Goal: Participate in discussion: Engage in conversation with other users on a specific topic

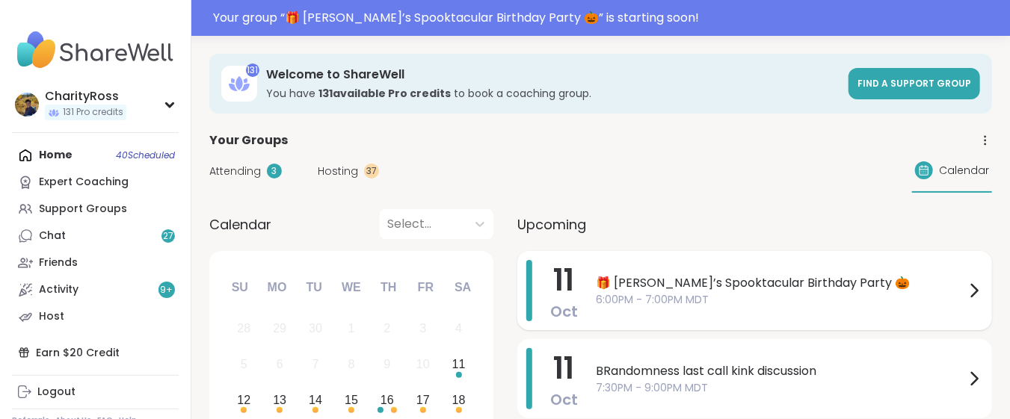
click at [741, 284] on span "🎁 [PERSON_NAME]’s Spooktacular Birthday Party 🎃" at bounding box center [780, 283] width 369 height 18
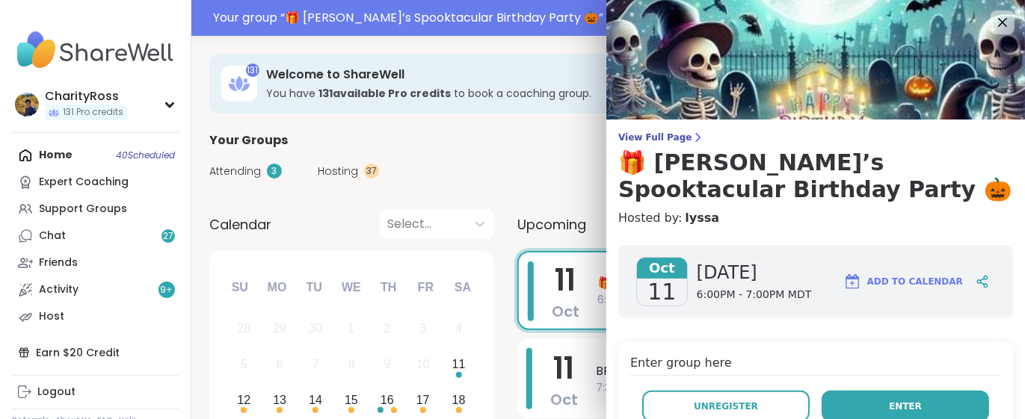
click at [889, 409] on span "Enter" at bounding box center [905, 406] width 33 height 13
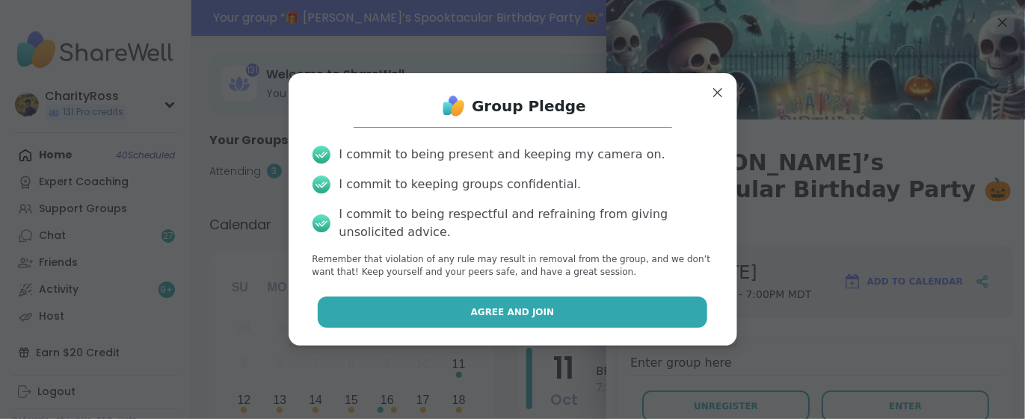
click at [636, 311] on button "Agree and Join" at bounding box center [512, 312] width 389 height 31
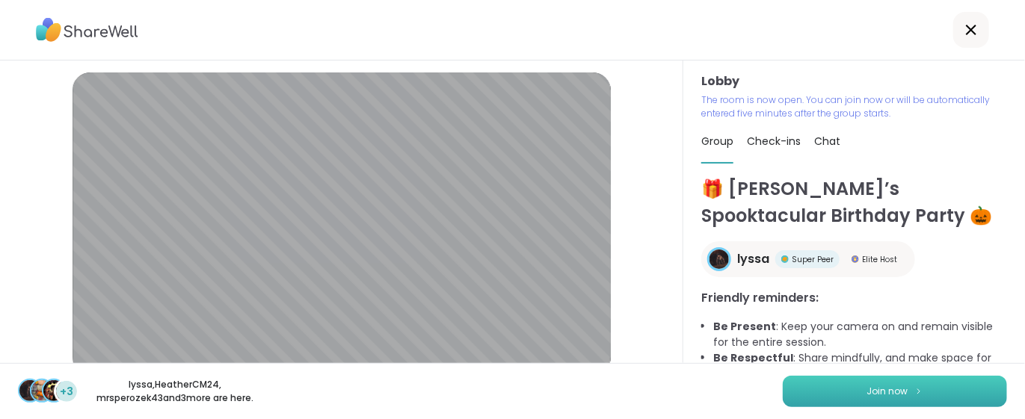
click at [889, 397] on span "Join now" at bounding box center [887, 391] width 41 height 13
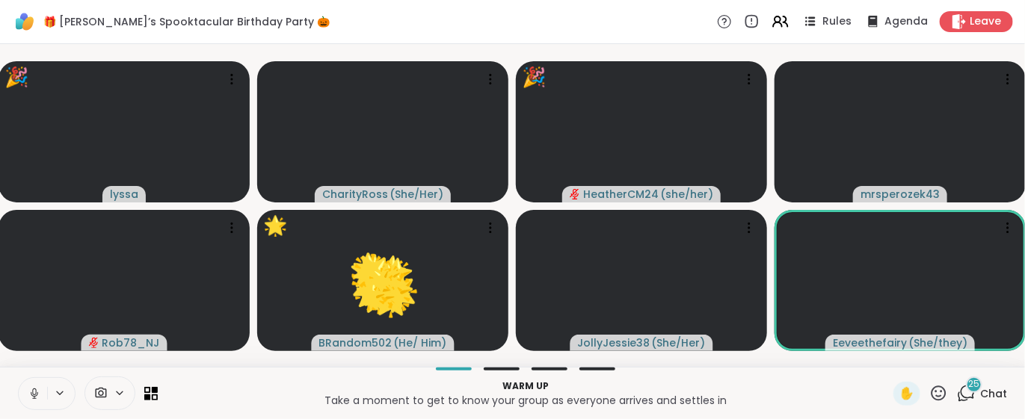
click at [929, 390] on icon at bounding box center [938, 393] width 19 height 19
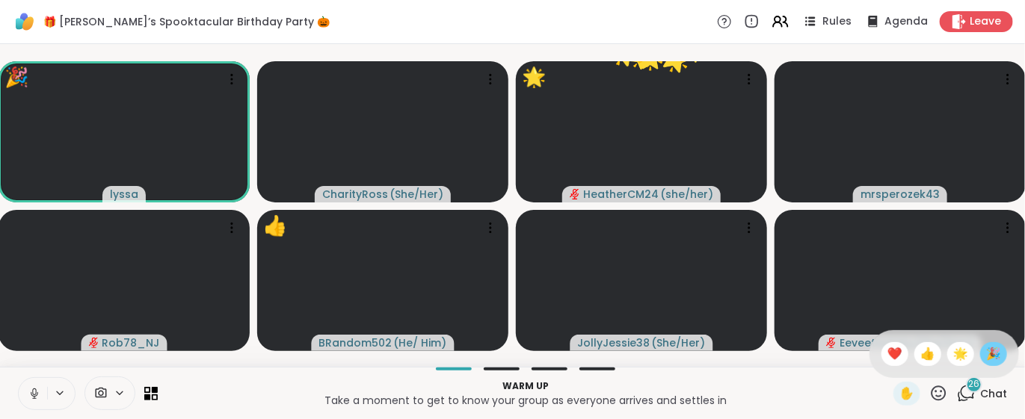
click at [986, 354] on span "🎉" at bounding box center [993, 354] width 15 height 18
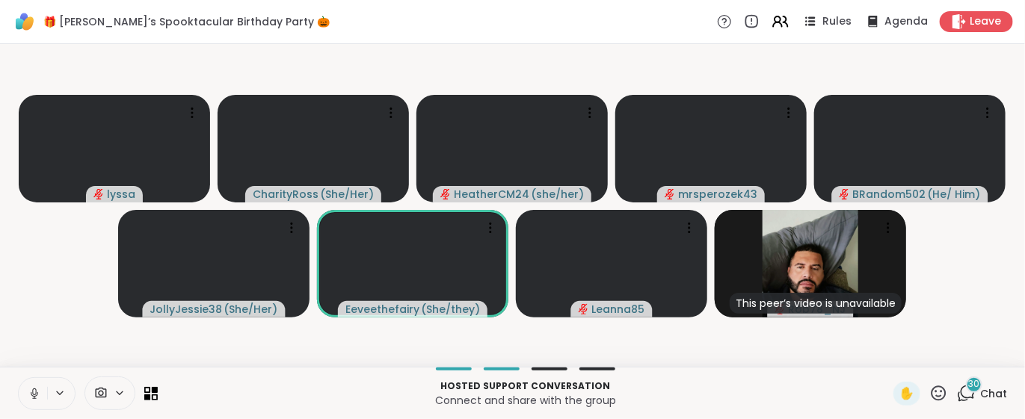
click at [40, 395] on icon at bounding box center [34, 393] width 13 height 13
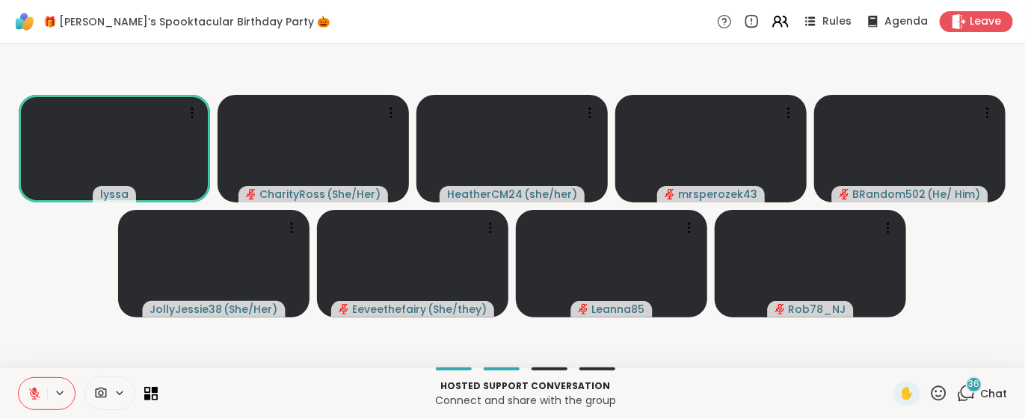
click at [957, 392] on icon at bounding box center [966, 393] width 19 height 19
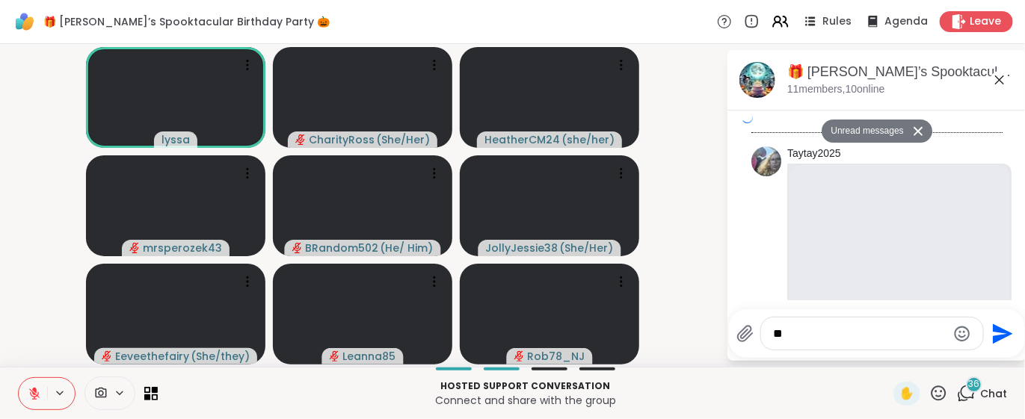
type textarea "***"
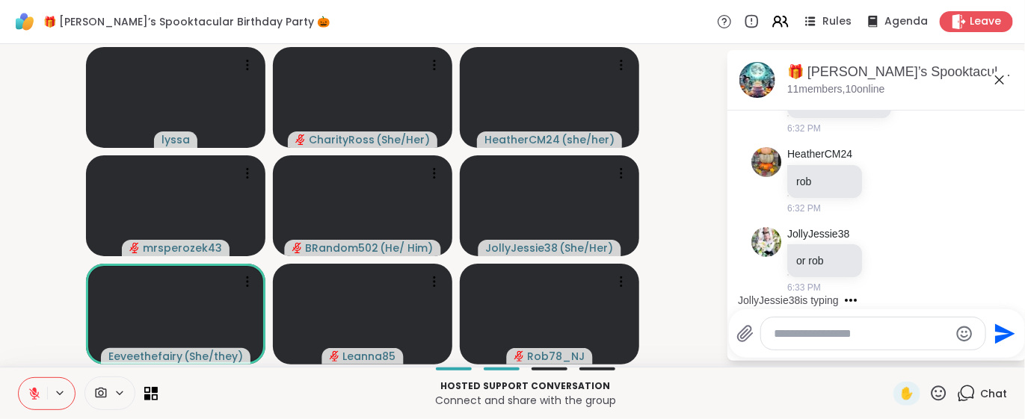
scroll to position [14651, 0]
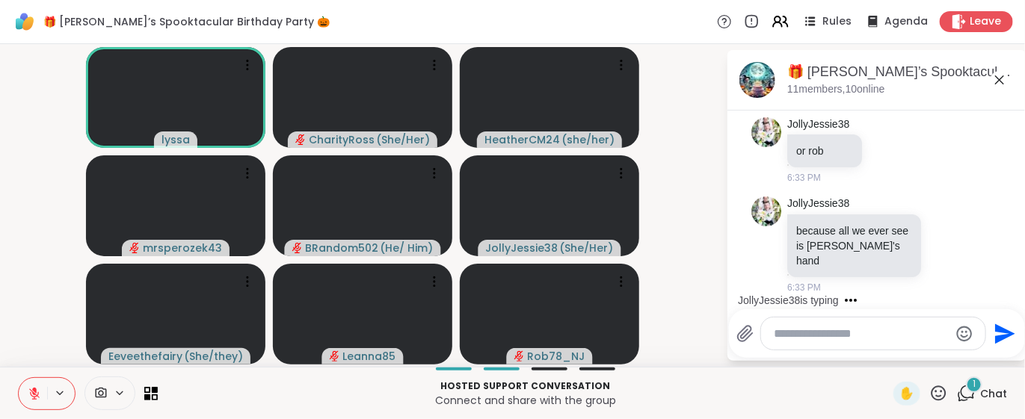
click at [25, 401] on button at bounding box center [33, 393] width 28 height 31
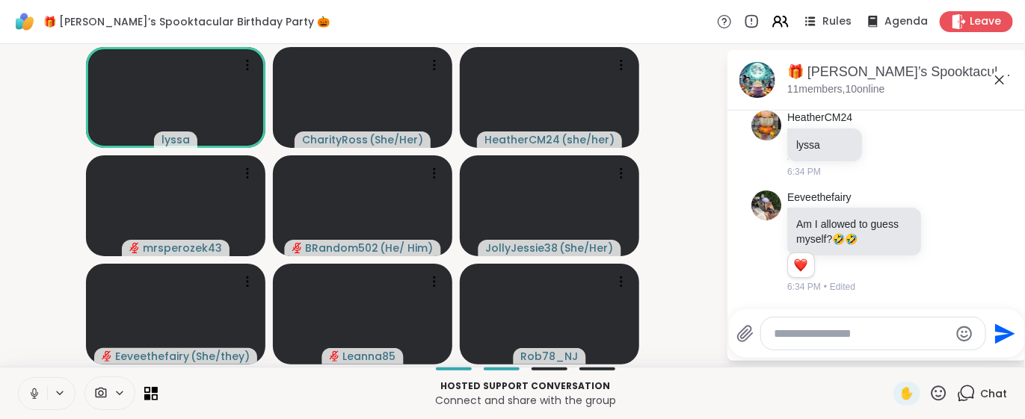
scroll to position [15259, 0]
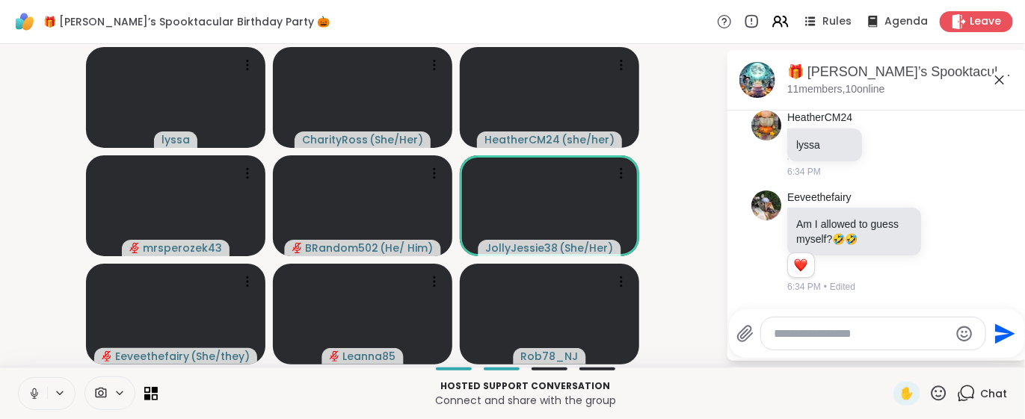
click at [25, 401] on button at bounding box center [33, 393] width 28 height 31
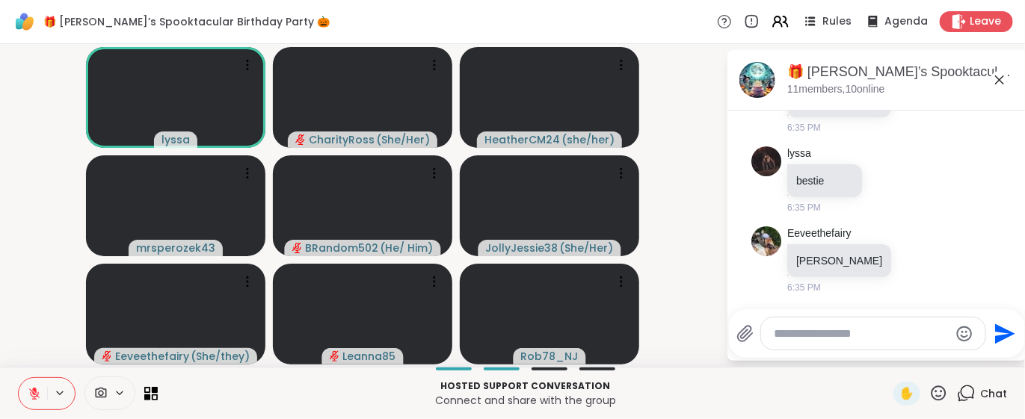
scroll to position [15737, 0]
click at [34, 387] on icon at bounding box center [34, 393] width 13 height 13
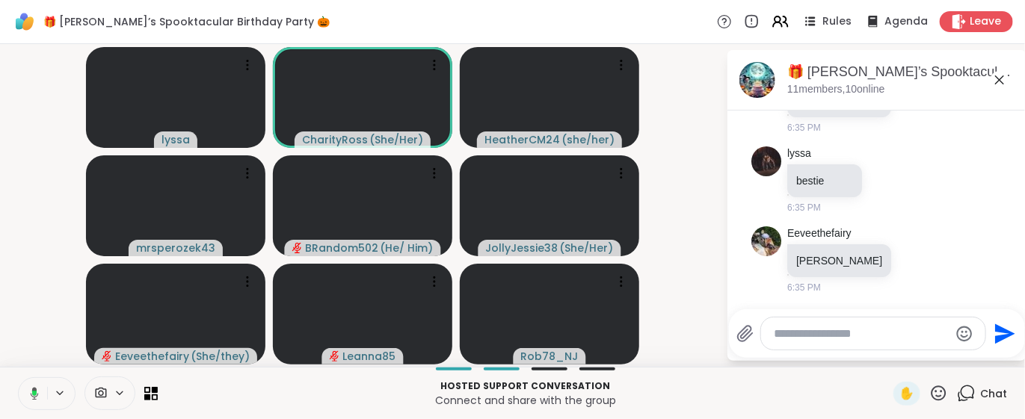
click at [28, 402] on button at bounding box center [31, 393] width 31 height 31
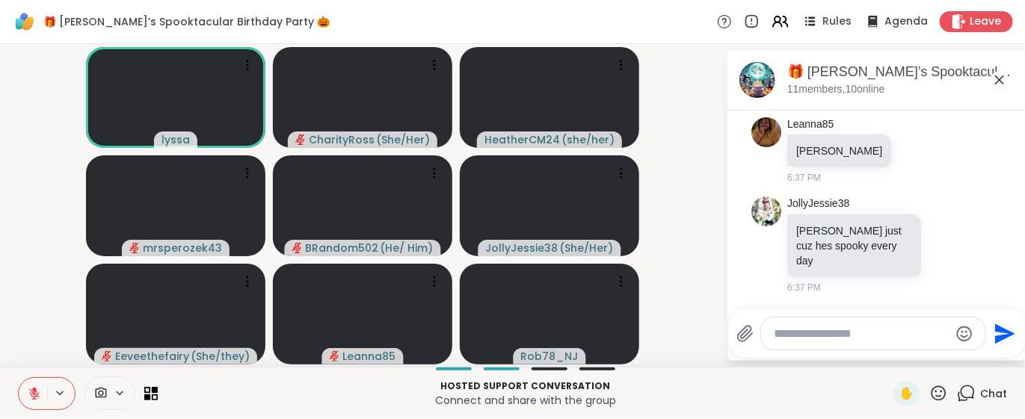
scroll to position [16649, 0]
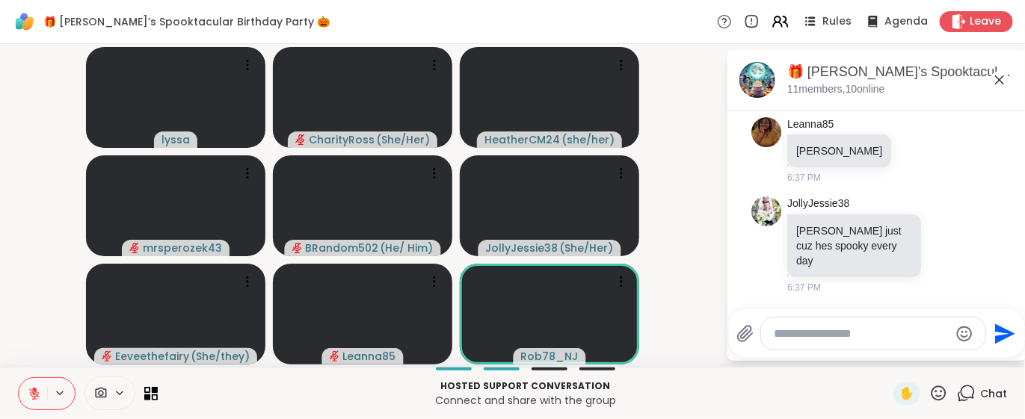
click at [28, 387] on icon at bounding box center [34, 393] width 13 height 13
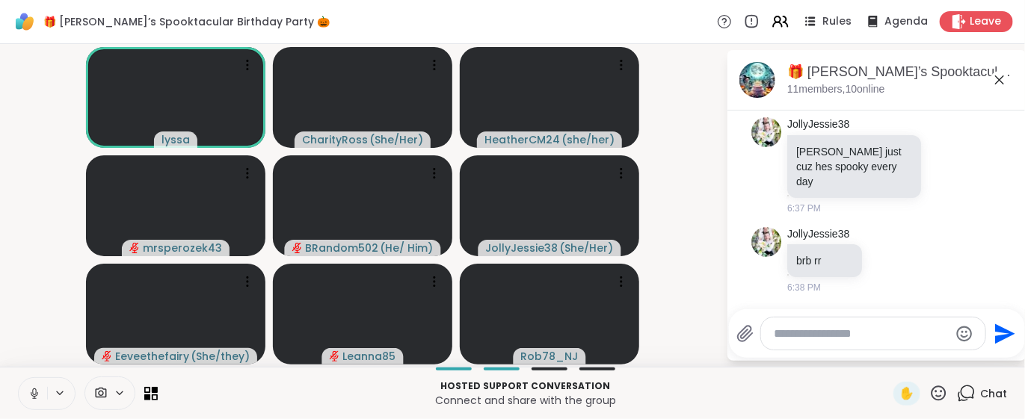
scroll to position [16728, 0]
click at [40, 396] on button at bounding box center [31, 393] width 31 height 31
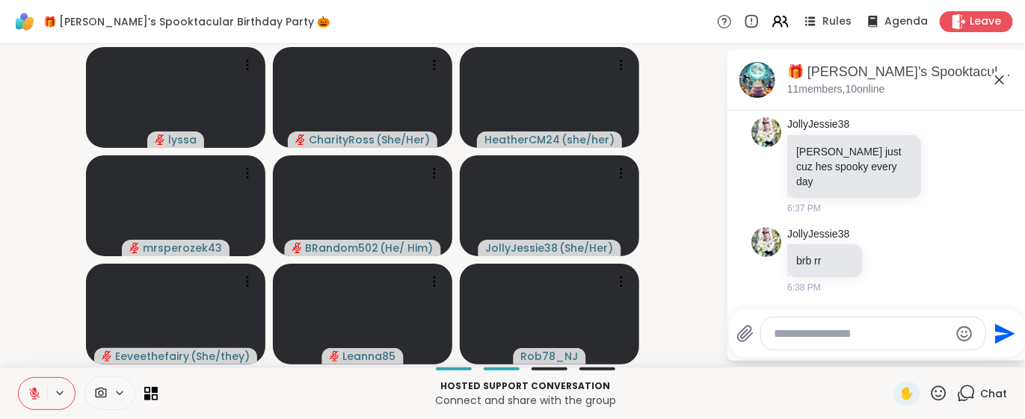
click at [35, 395] on icon at bounding box center [34, 393] width 13 height 13
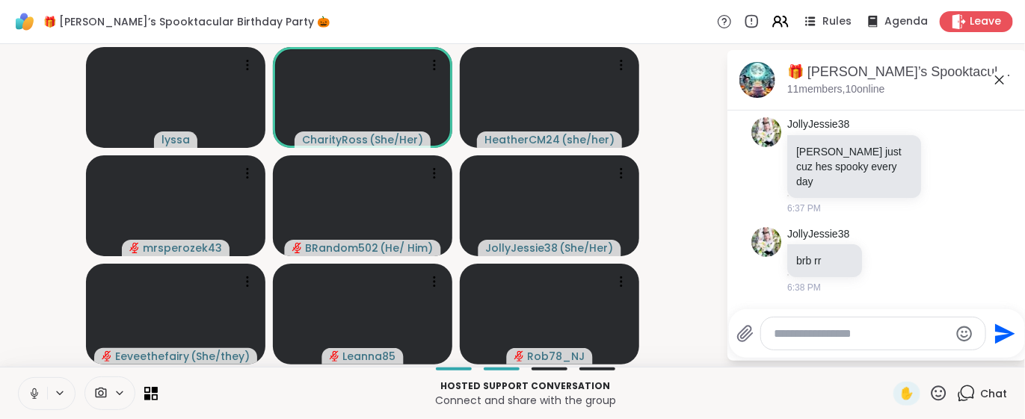
click at [35, 395] on icon at bounding box center [34, 393] width 13 height 13
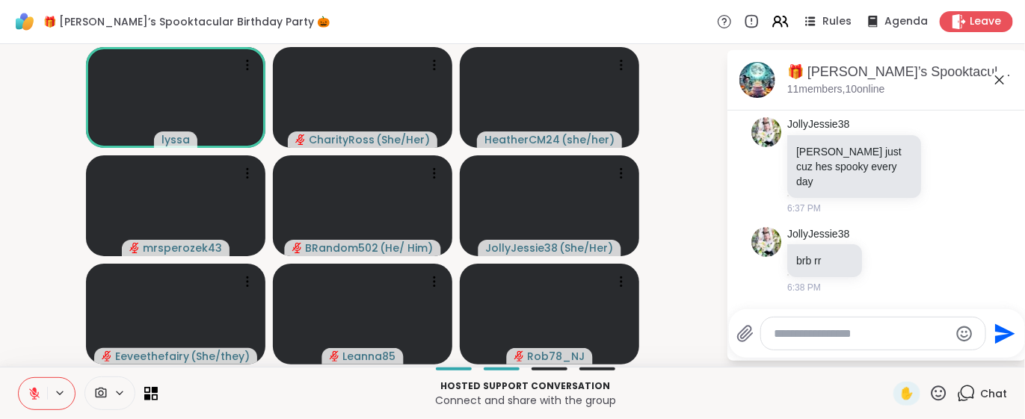
click at [35, 395] on icon at bounding box center [34, 394] width 10 height 10
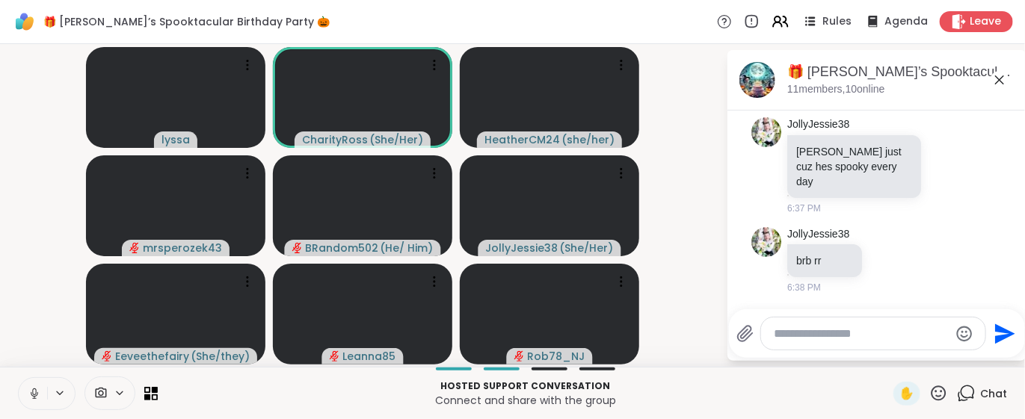
click at [37, 397] on icon at bounding box center [34, 393] width 13 height 13
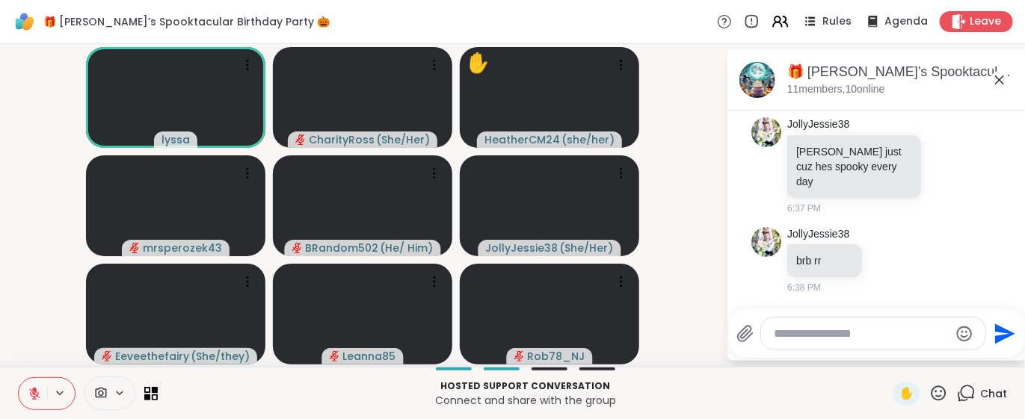
click at [37, 394] on icon at bounding box center [34, 393] width 13 height 13
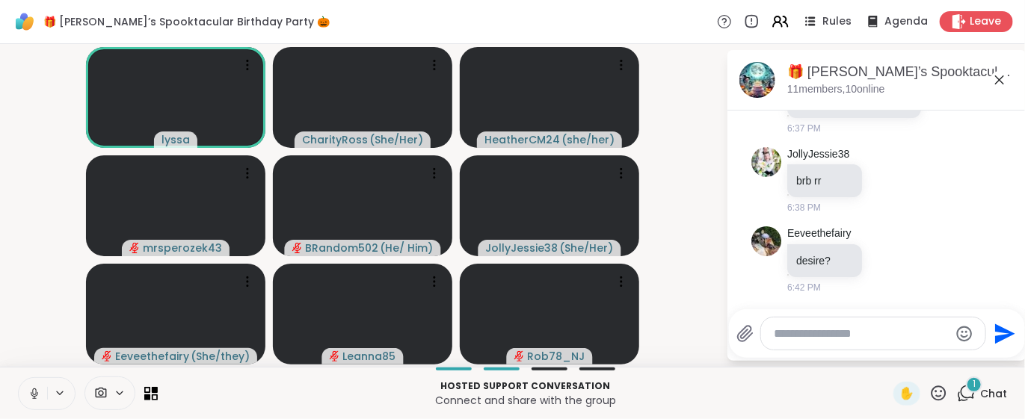
scroll to position [16808, 0]
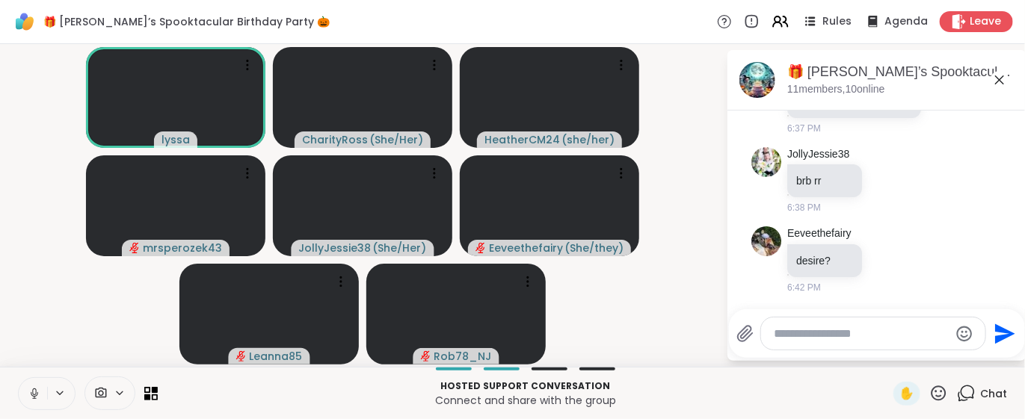
click at [36, 394] on icon at bounding box center [34, 392] width 4 height 7
click at [774, 329] on textarea "Type your message" at bounding box center [861, 334] width 174 height 15
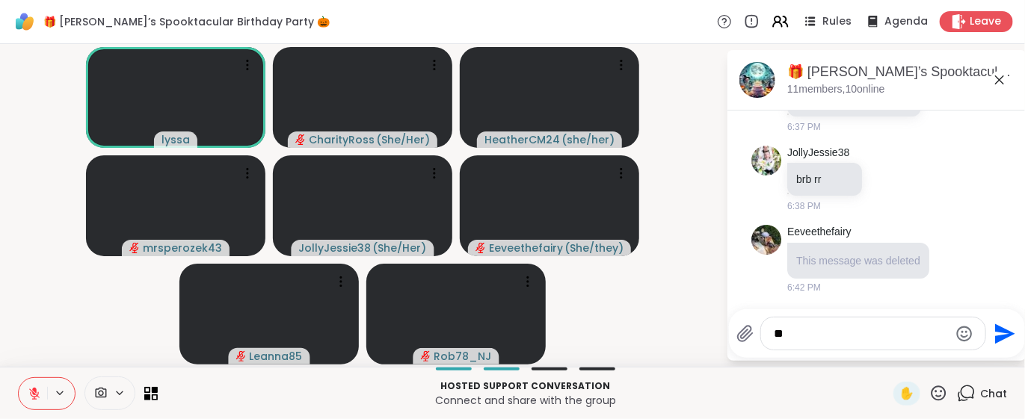
type textarea "***"
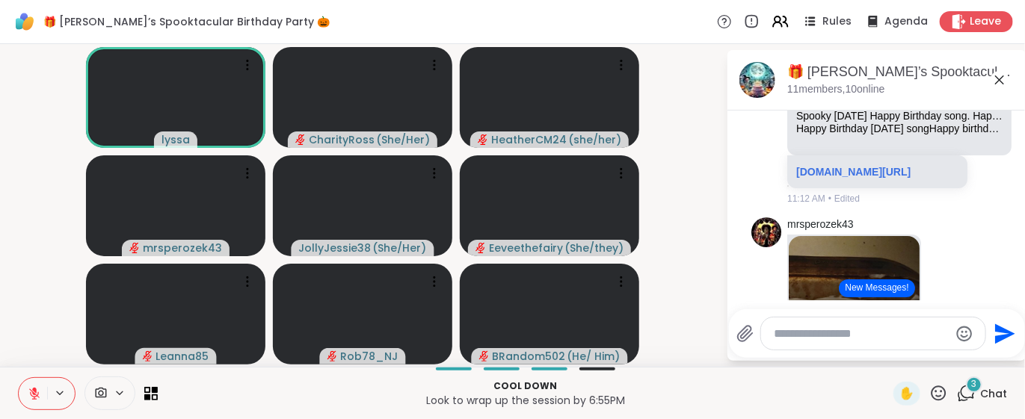
scroll to position [5468, 0]
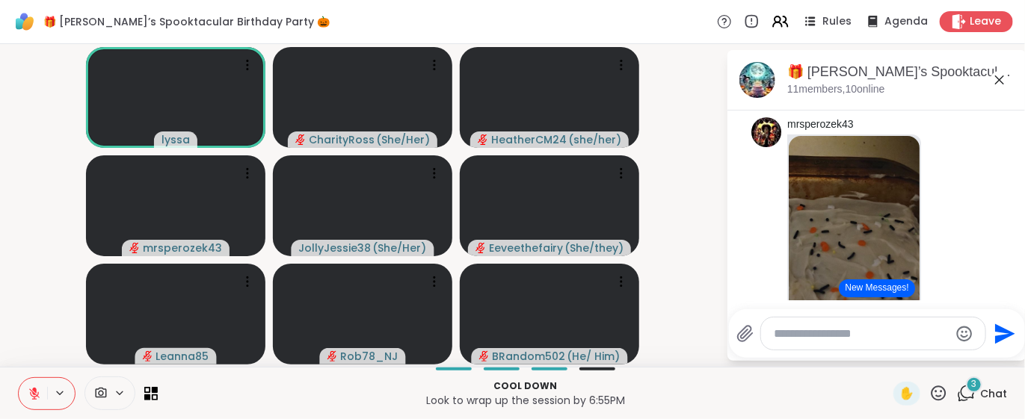
click at [812, 78] on link "[DOMAIN_NAME][URL]" at bounding box center [853, 72] width 114 height 12
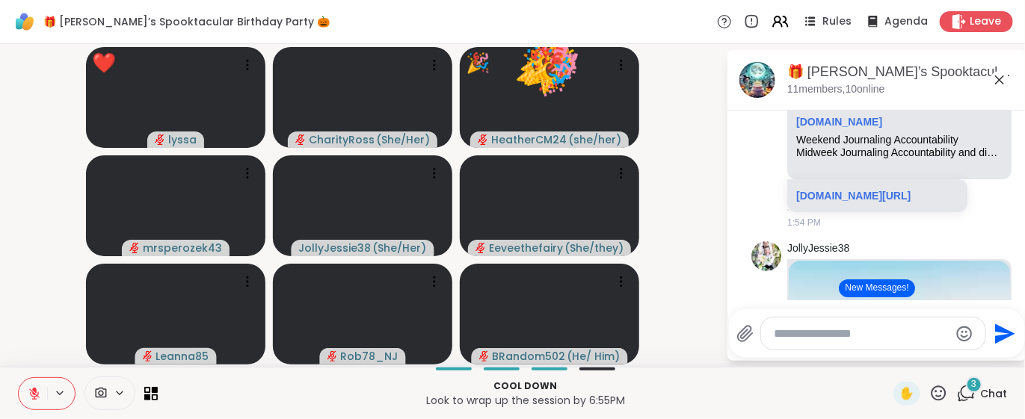
scroll to position [7842, 0]
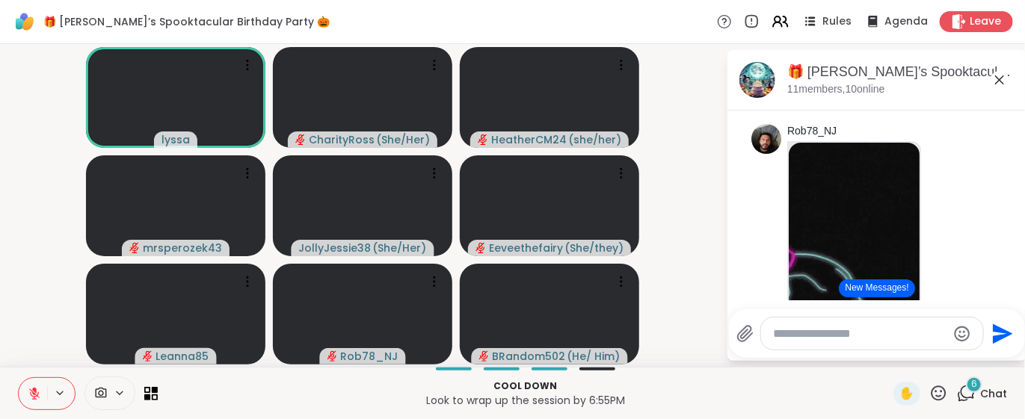
scroll to position [9110, 0]
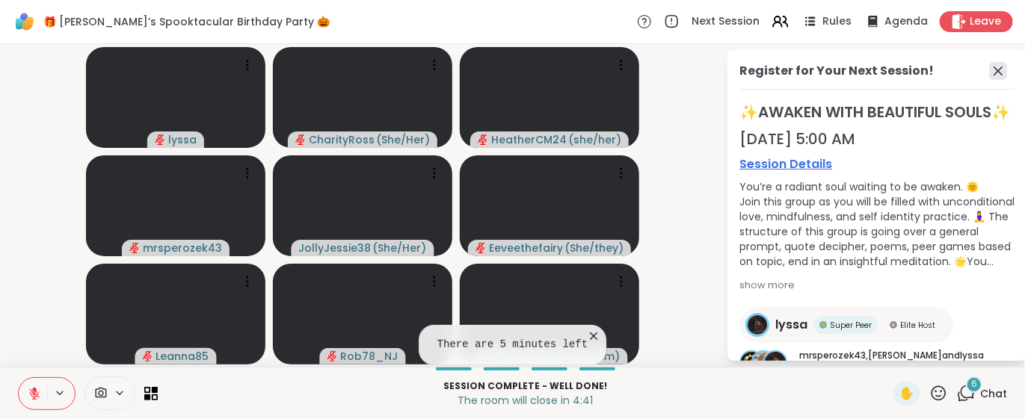
click at [989, 73] on icon at bounding box center [998, 71] width 18 height 18
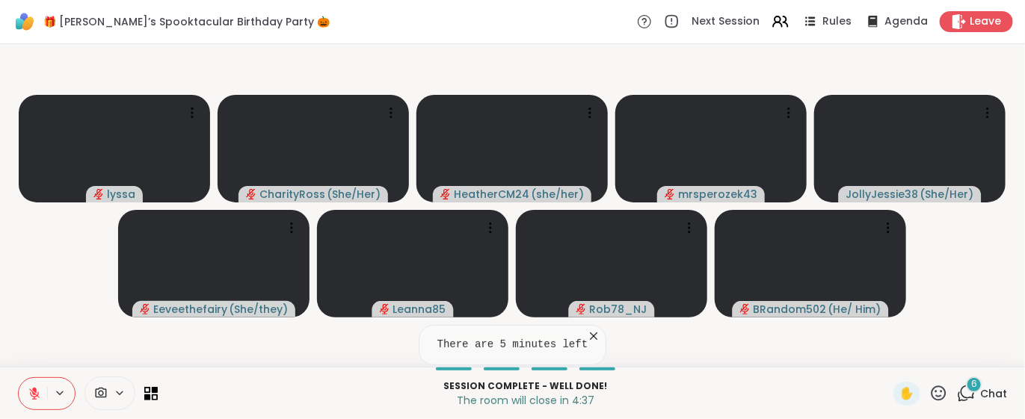
click at [957, 390] on icon at bounding box center [966, 393] width 19 height 19
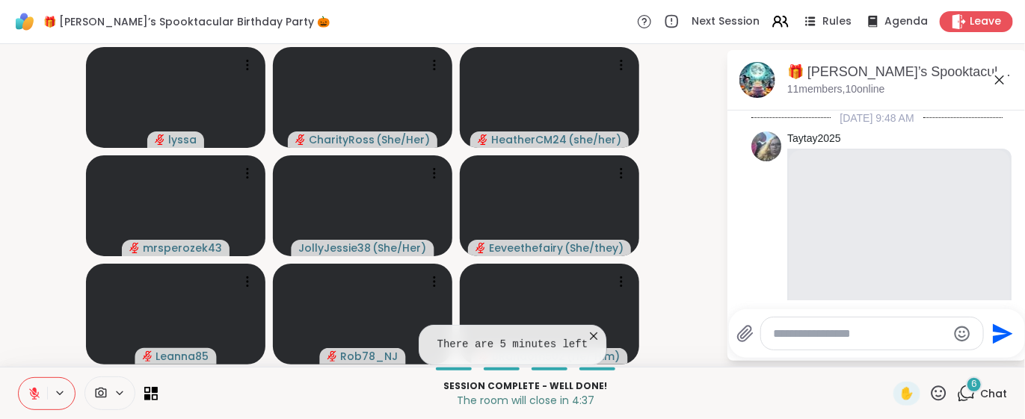
click at [590, 335] on icon at bounding box center [593, 336] width 7 height 7
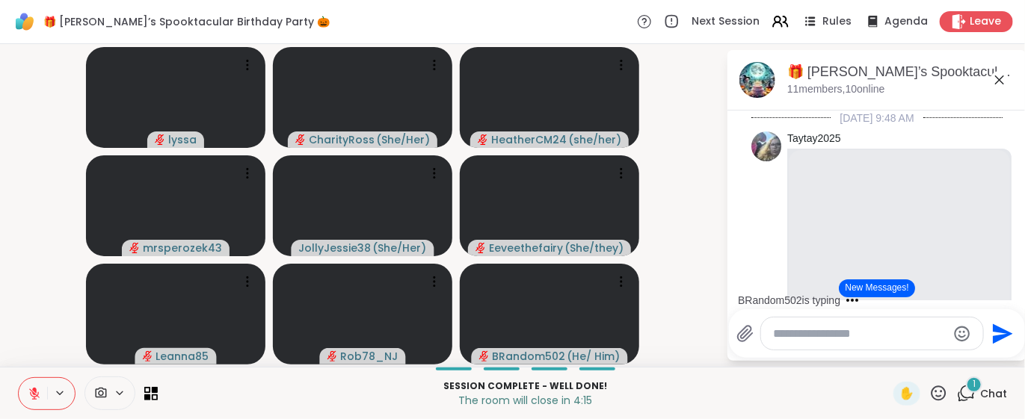
scroll to position [16538, 0]
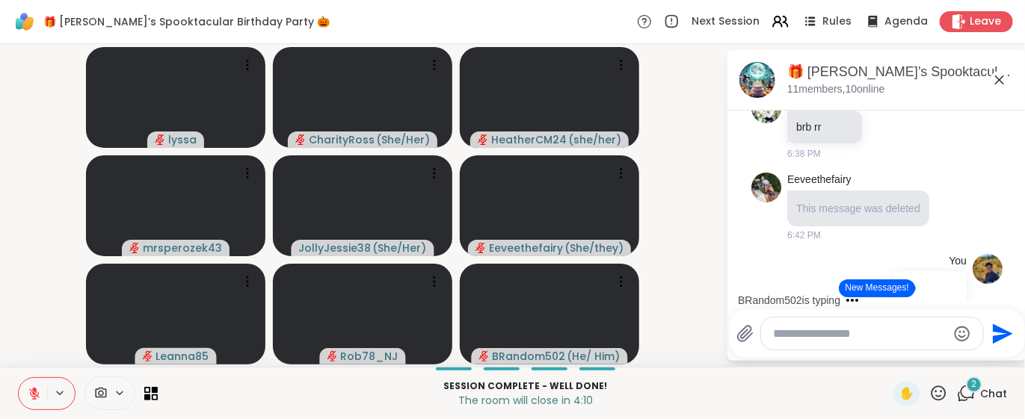
click at [871, 283] on button "New Messages!" at bounding box center [876, 289] width 75 height 18
click at [871, 289] on div "BRandom502 is typing" at bounding box center [879, 300] width 293 height 24
click at [791, 327] on textarea "Type your message" at bounding box center [860, 334] width 174 height 15
click at [779, 331] on textarea "Type your message" at bounding box center [860, 334] width 174 height 15
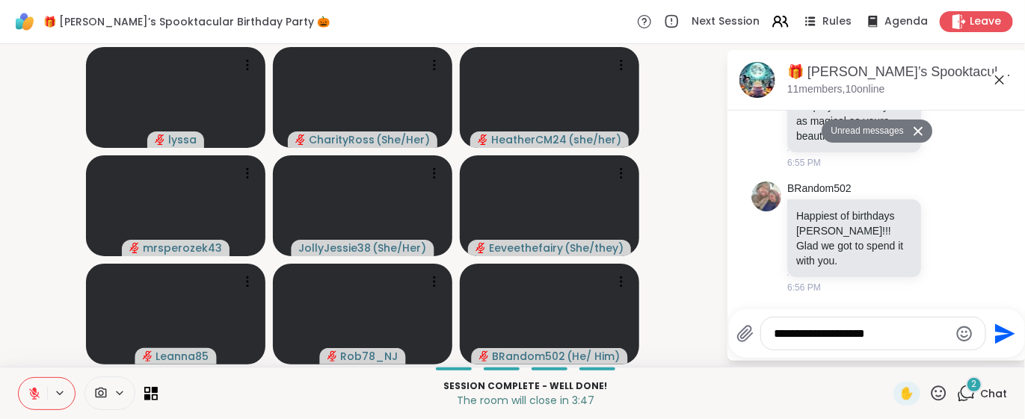
scroll to position [18162, 0]
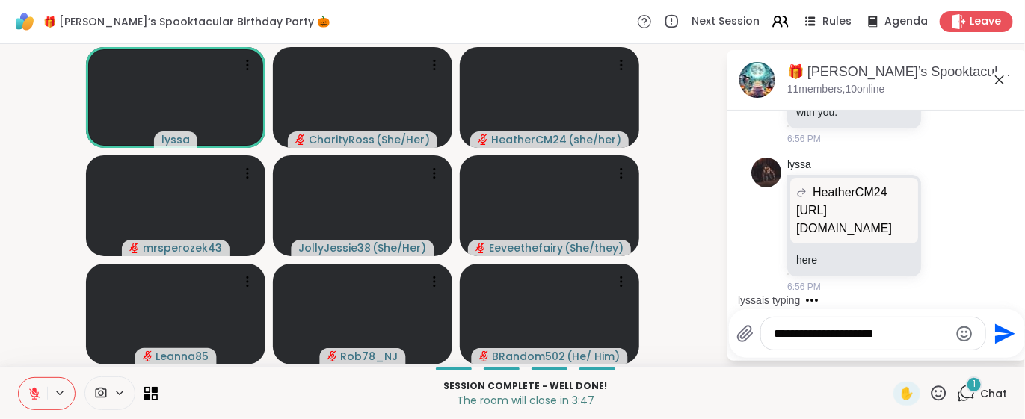
type textarea "**********"
click at [1003, 335] on icon "Send" at bounding box center [1005, 334] width 20 height 20
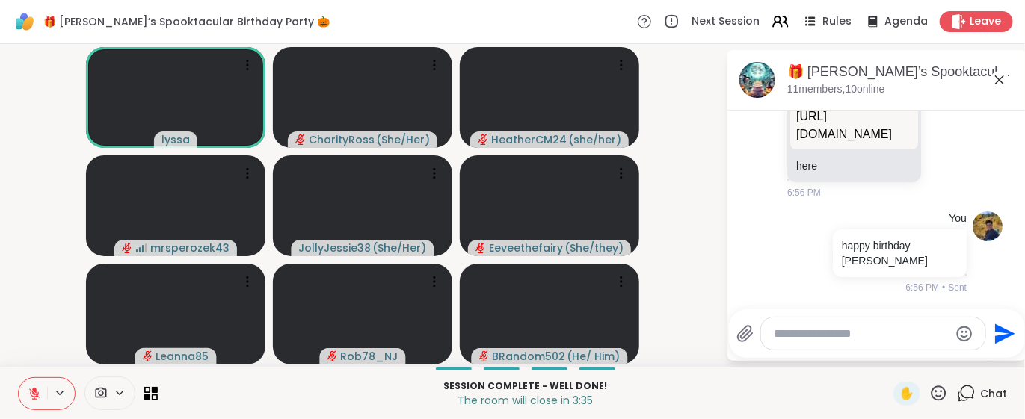
scroll to position [18423, 0]
click at [871, 140] on p "[URL][DOMAIN_NAME]" at bounding box center [854, 126] width 116 height 36
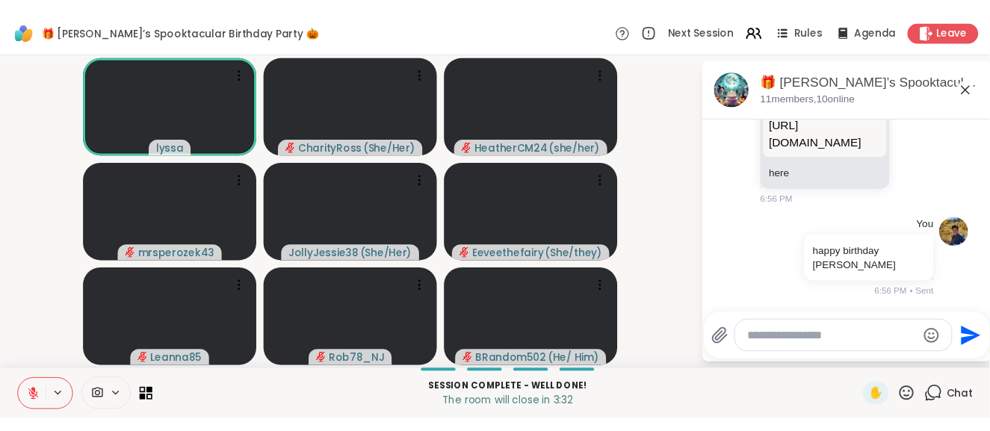
scroll to position [11205, 0]
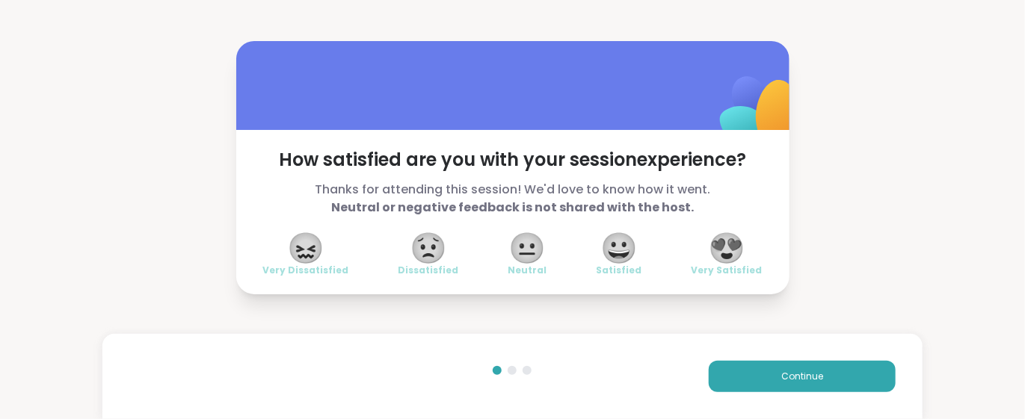
click at [723, 237] on span "😍" at bounding box center [726, 248] width 37 height 27
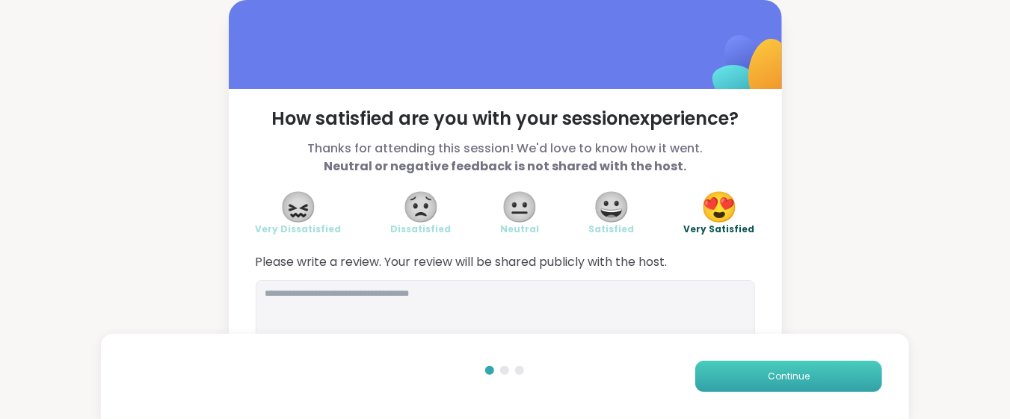
click at [764, 386] on button "Continue" at bounding box center [788, 376] width 187 height 31
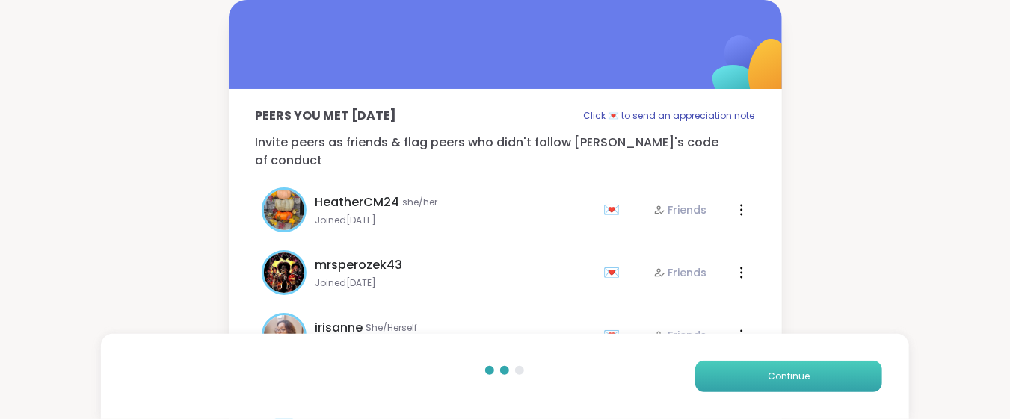
click at [764, 386] on button "Continue" at bounding box center [788, 376] width 187 height 31
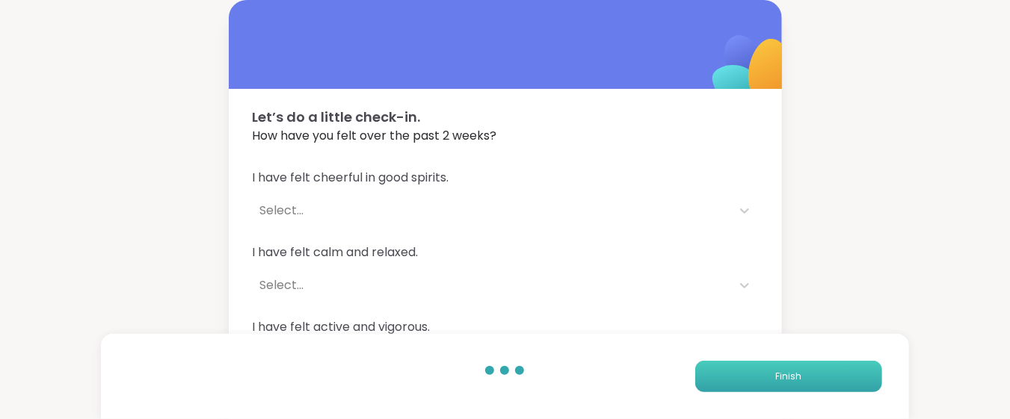
click at [764, 386] on button "Finish" at bounding box center [788, 376] width 187 height 31
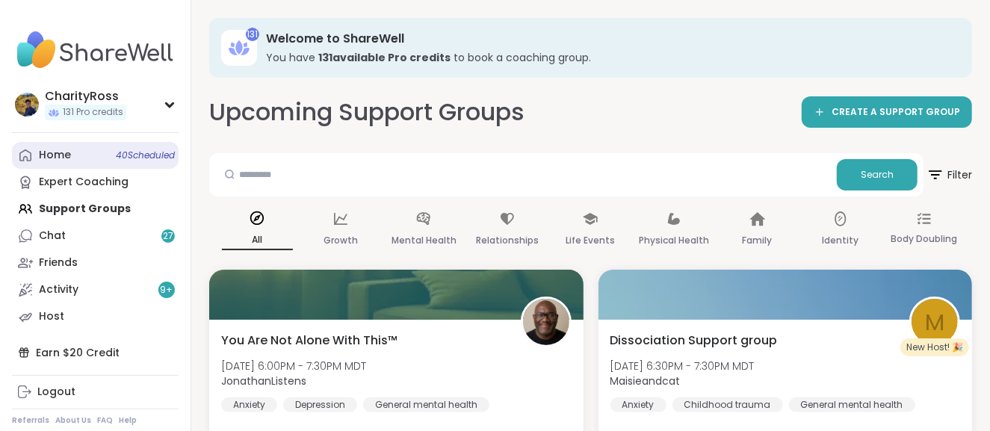
click at [86, 158] on link "Home 40 Scheduled" at bounding box center [95, 155] width 167 height 27
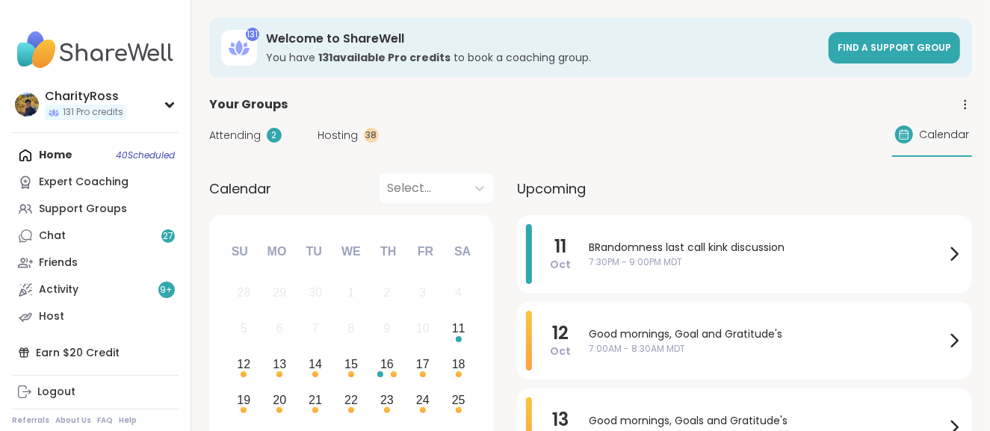
click at [633, 278] on div "BRandomness last call kink discussion 7:30PM - 9:00PM MDT" at bounding box center [776, 254] width 374 height 60
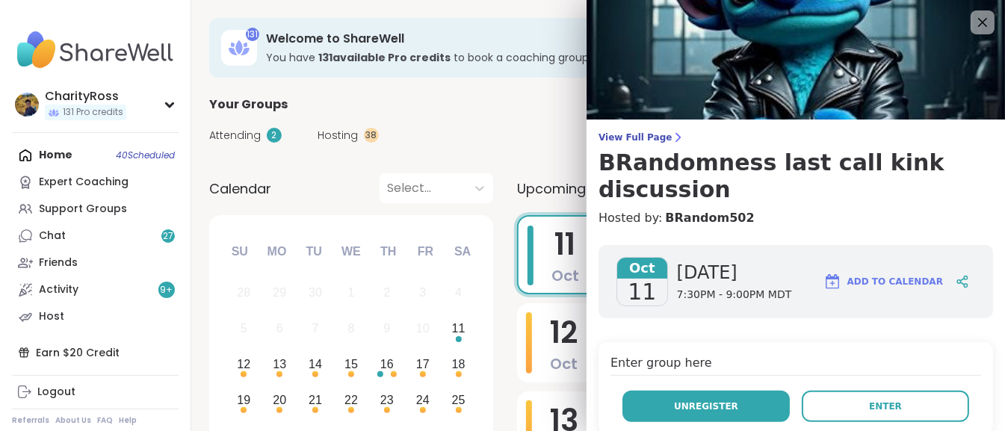
click at [674, 401] on span "Unregister" at bounding box center [706, 406] width 64 height 13
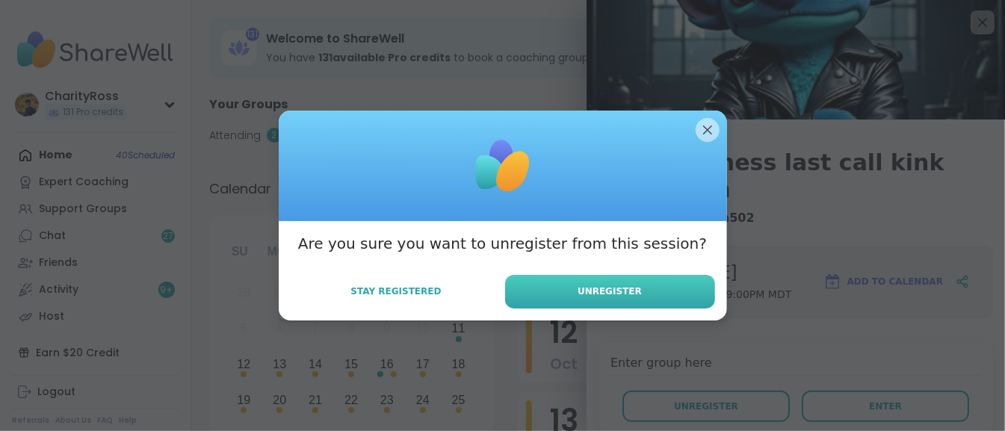
click at [640, 300] on button "Unregister" at bounding box center [610, 292] width 210 height 34
